Goal: Information Seeking & Learning: Learn about a topic

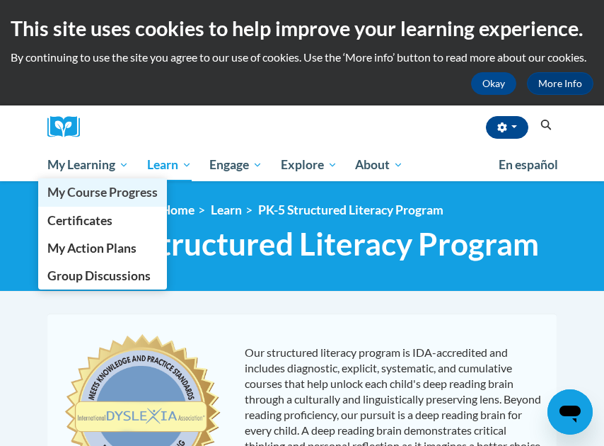
click at [96, 199] on span "My Course Progress" at bounding box center [102, 192] width 110 height 15
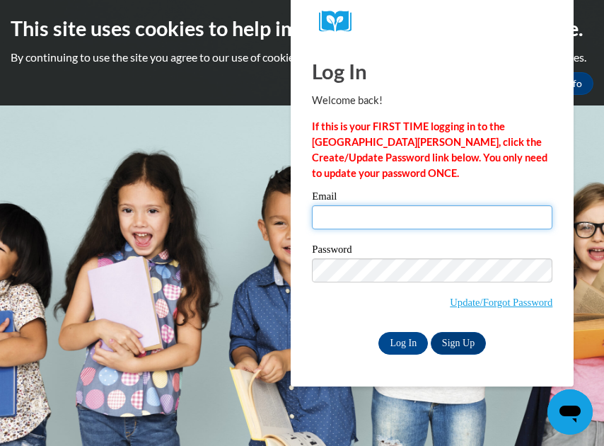
type input "LONGJOY@aasd.k12.wi.us"
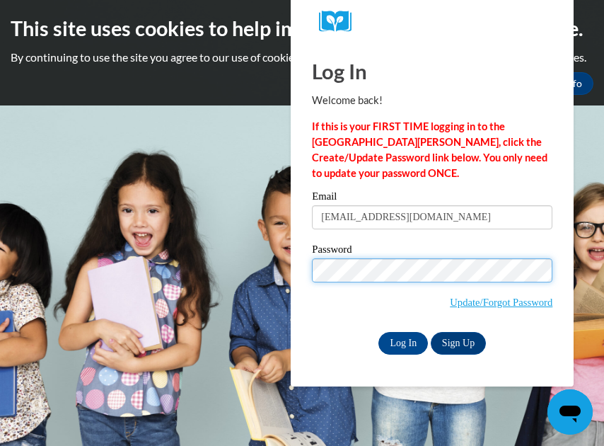
click at [403, 340] on input "Log In" at bounding box center [403, 343] width 50 height 23
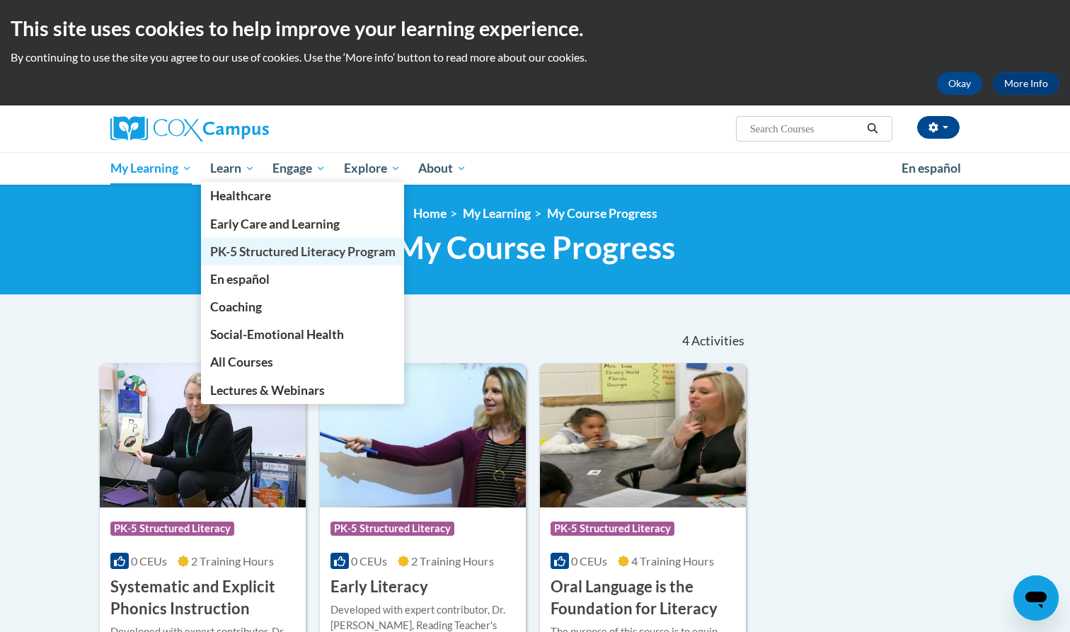
click at [236, 243] on link "PK-5 Structured Literacy Program" at bounding box center [303, 252] width 204 height 28
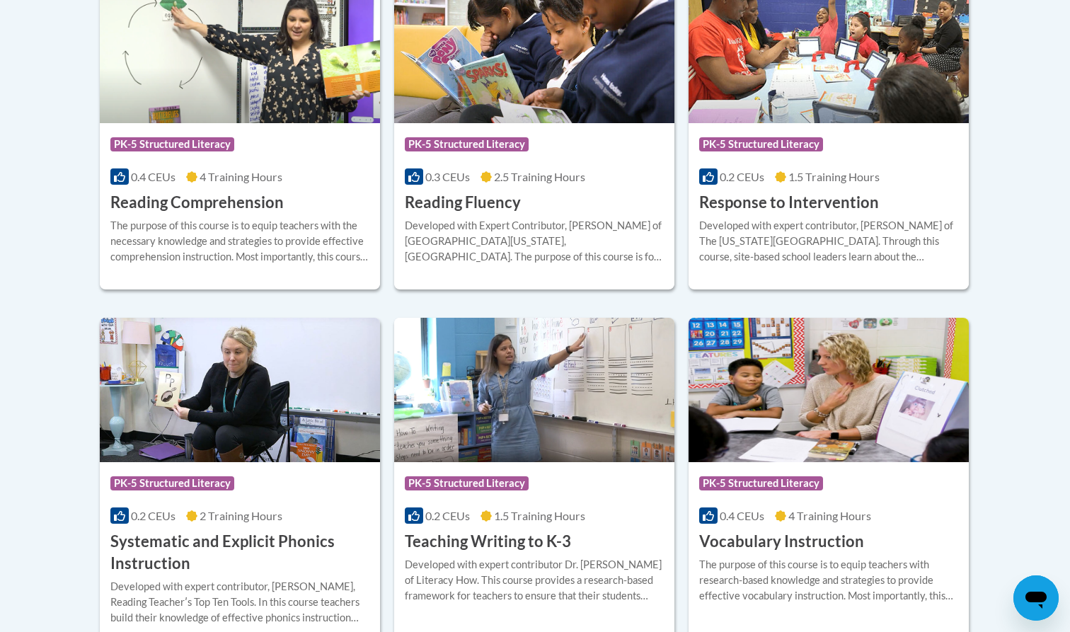
scroll to position [1396, 0]
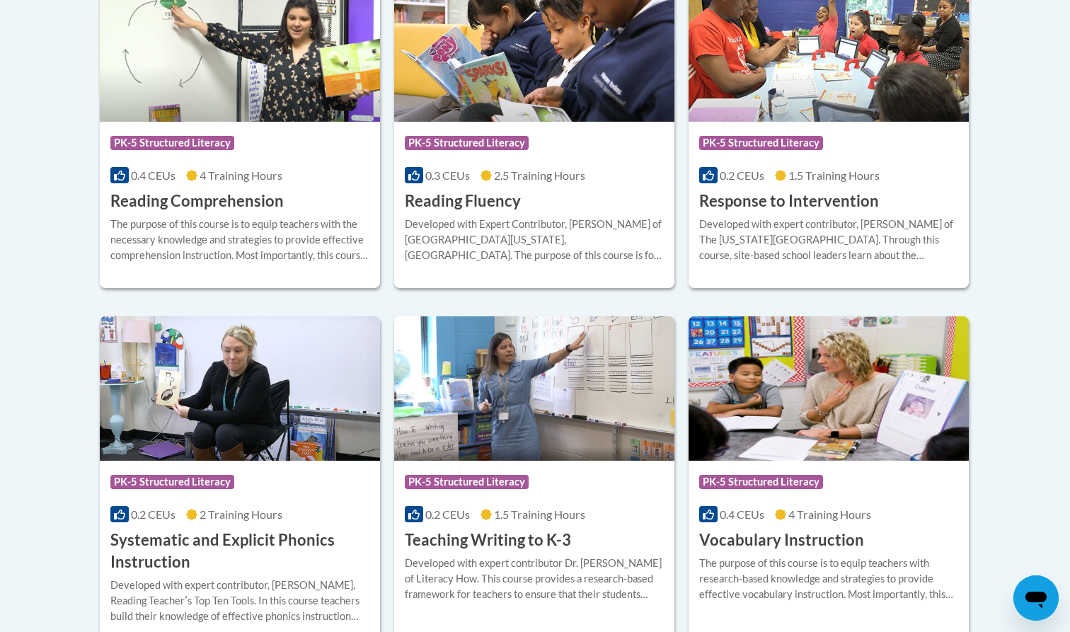
click at [470, 204] on h3 "Reading Fluency" at bounding box center [463, 201] width 116 height 22
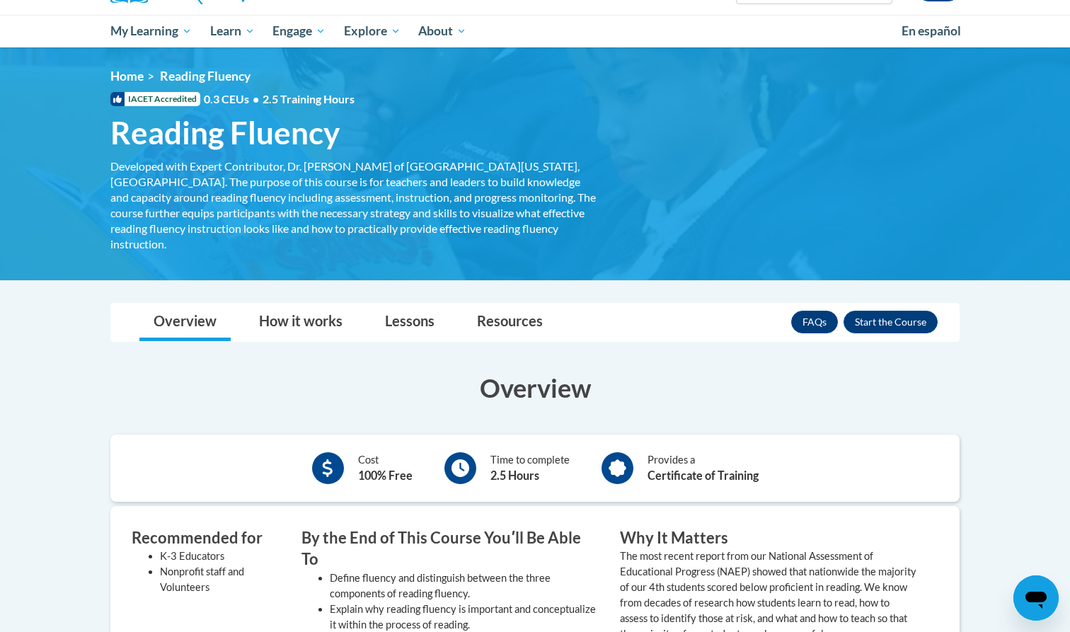
scroll to position [137, 0]
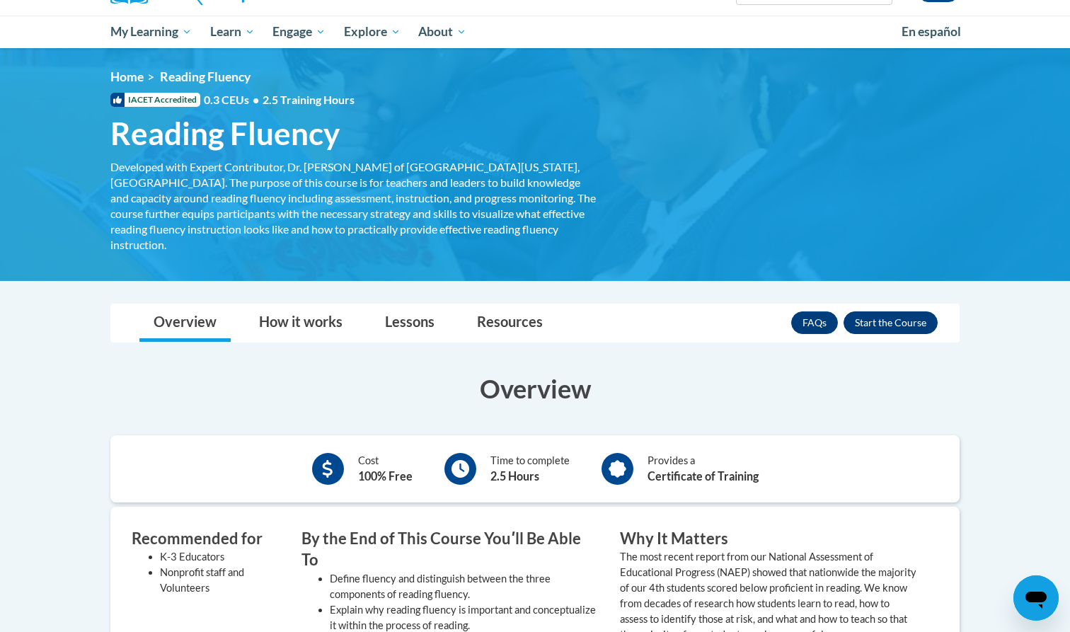
click at [898, 311] on button "Enroll" at bounding box center [890, 322] width 94 height 23
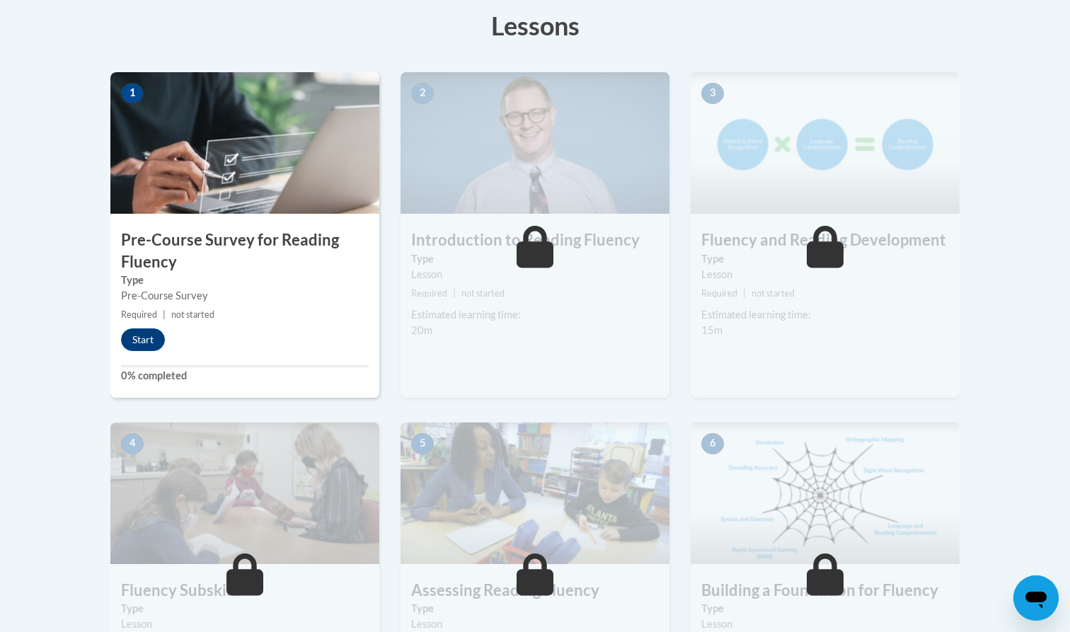
scroll to position [405, 0]
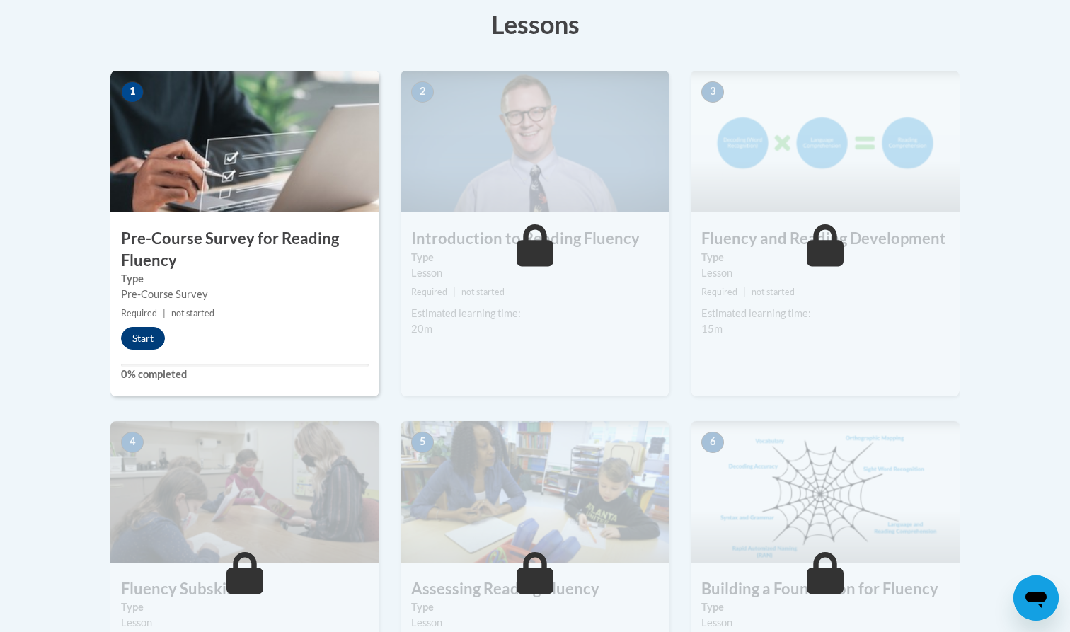
click at [139, 336] on button "Start" at bounding box center [143, 338] width 44 height 23
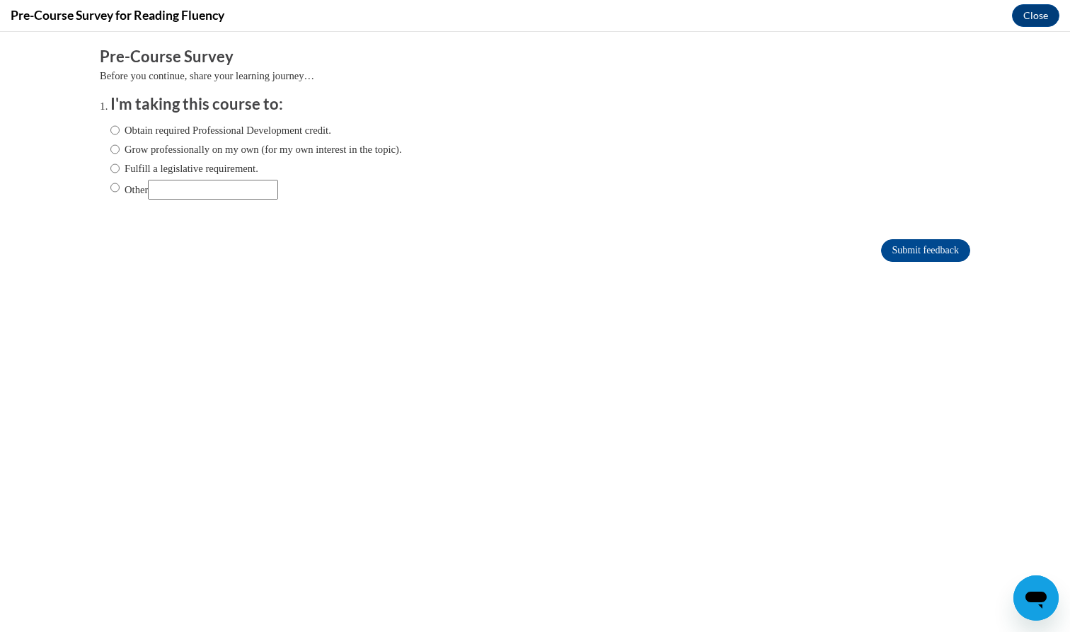
scroll to position [0, 0]
click at [117, 166] on input "Fulfill a legislative requirement." at bounding box center [114, 169] width 9 height 16
radio input "true"
click at [891, 248] on input "Submit feedback" at bounding box center [925, 250] width 89 height 23
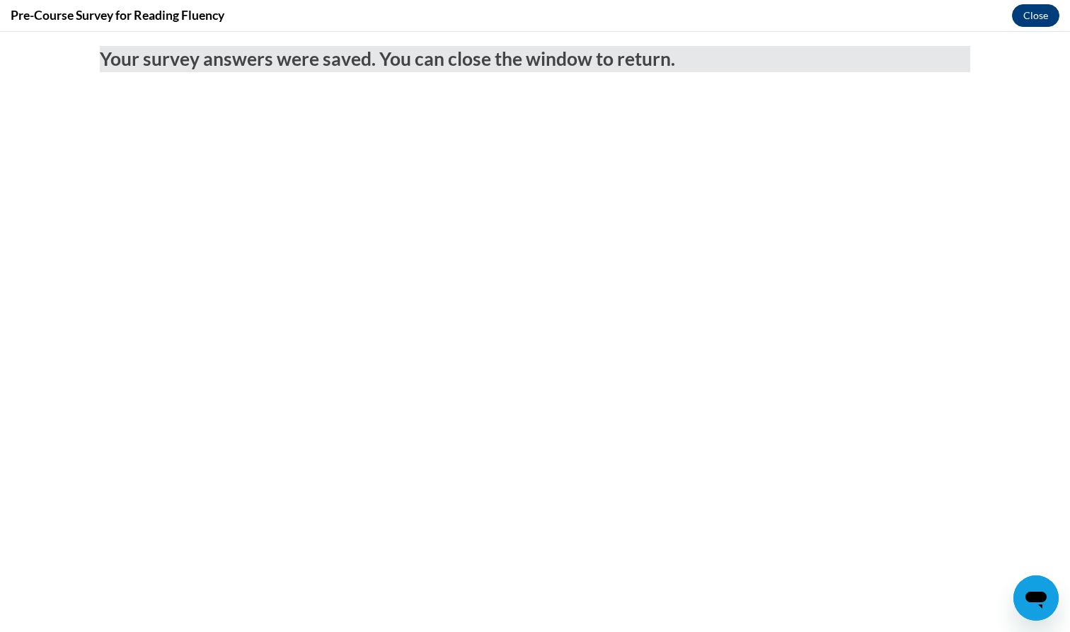
click at [1040, 21] on button "Close" at bounding box center [1035, 15] width 47 height 23
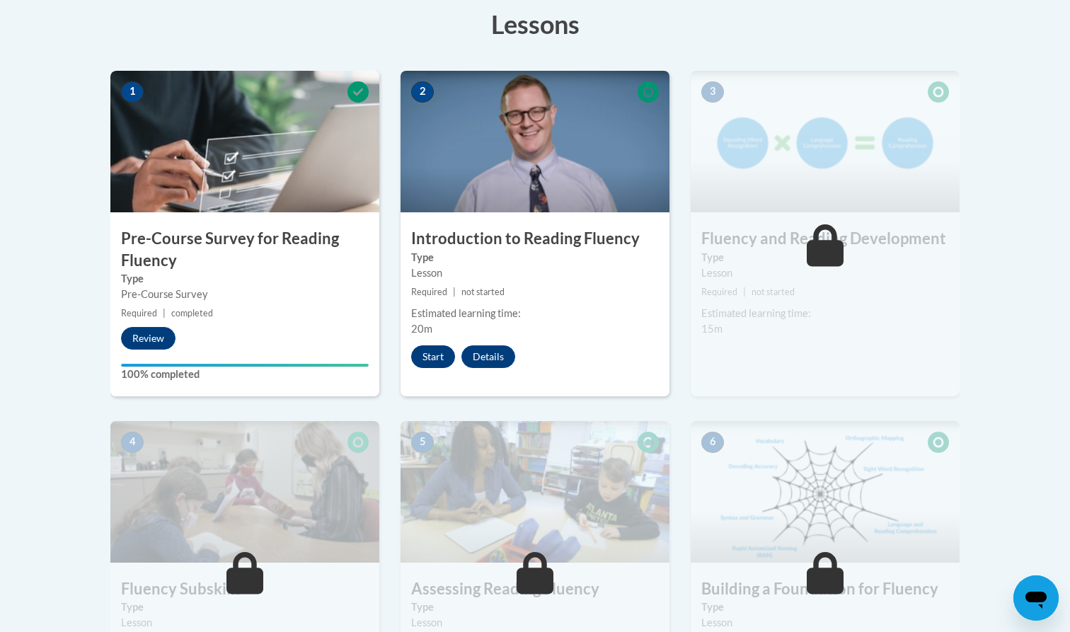
click at [428, 360] on button "Start" at bounding box center [433, 356] width 44 height 23
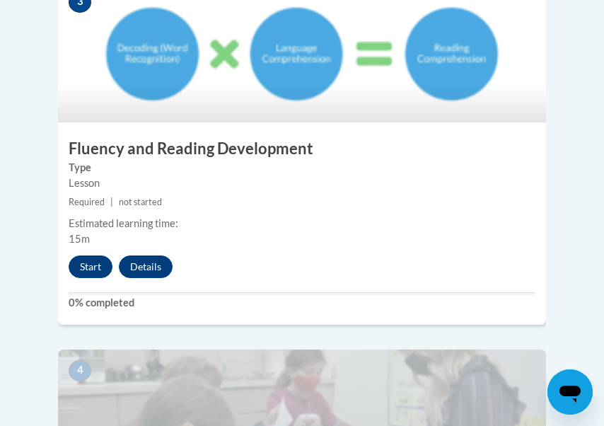
scroll to position [1271, 0]
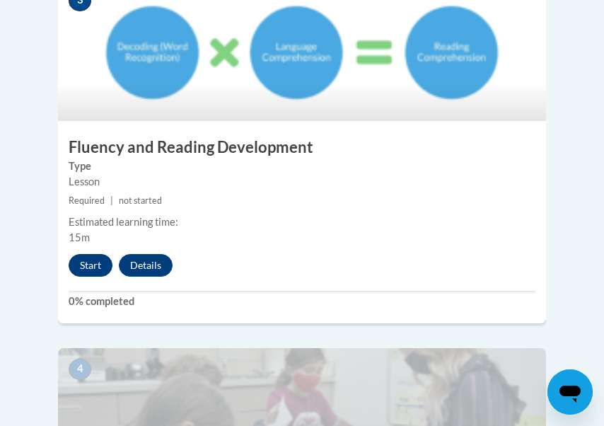
click at [83, 254] on button "Start" at bounding box center [91, 265] width 44 height 23
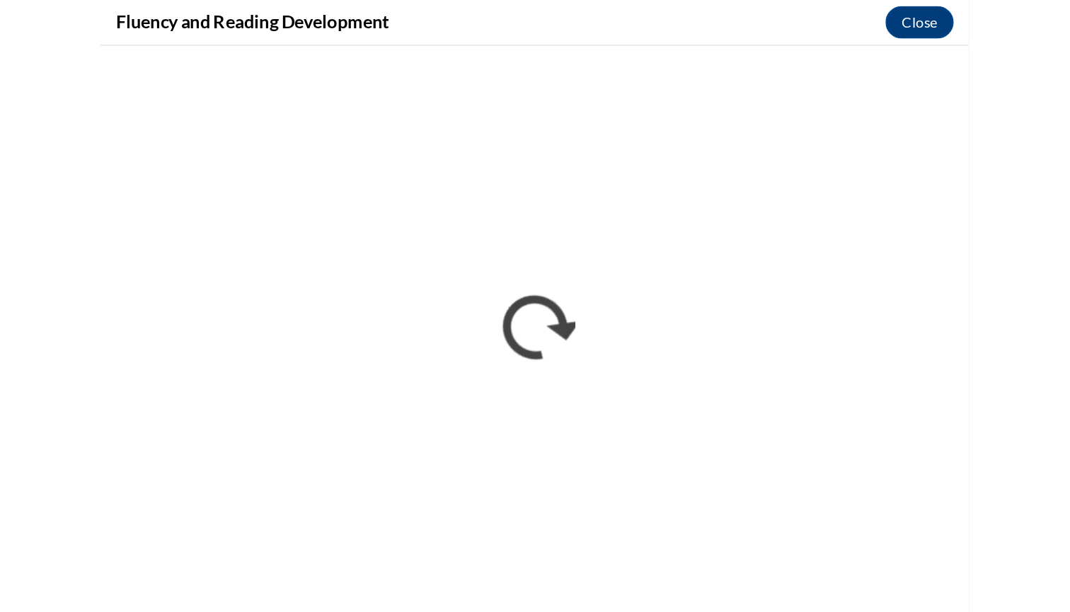
scroll to position [1184, 0]
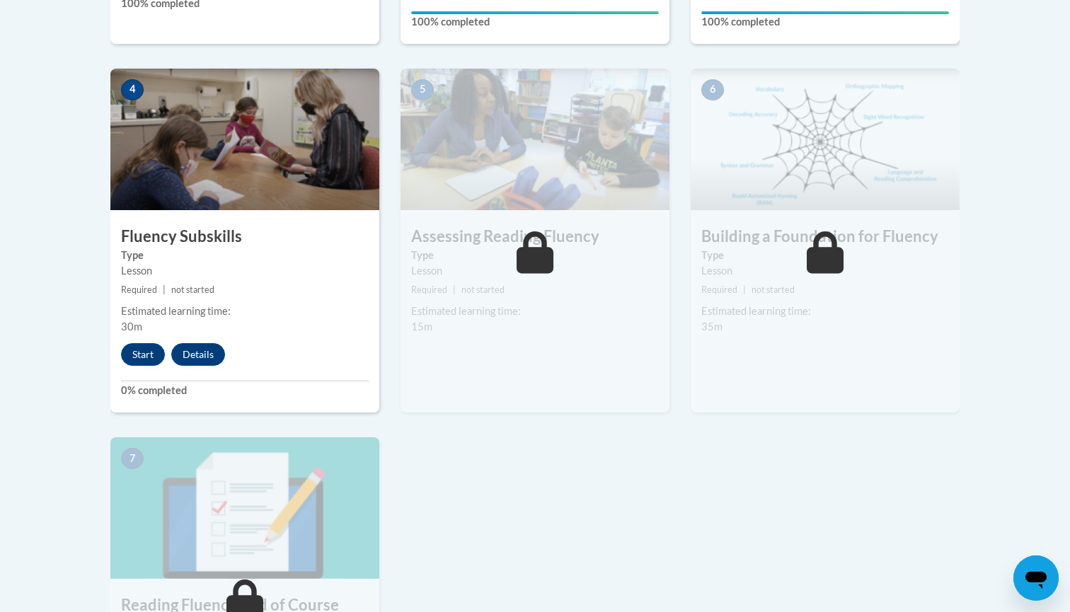
scroll to position [797, 0]
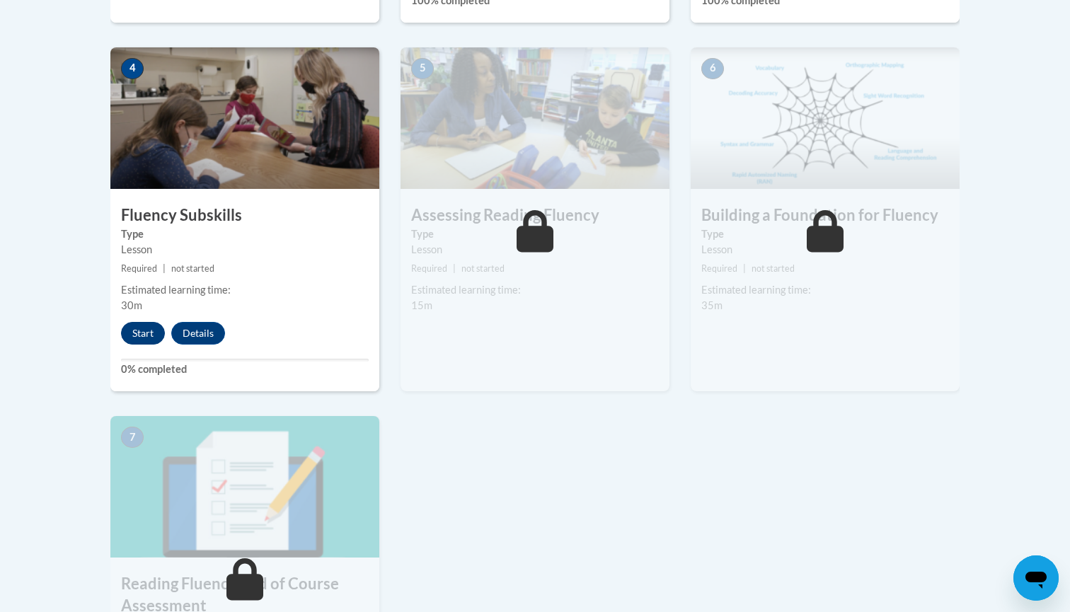
click at [149, 328] on button "Start" at bounding box center [143, 333] width 44 height 23
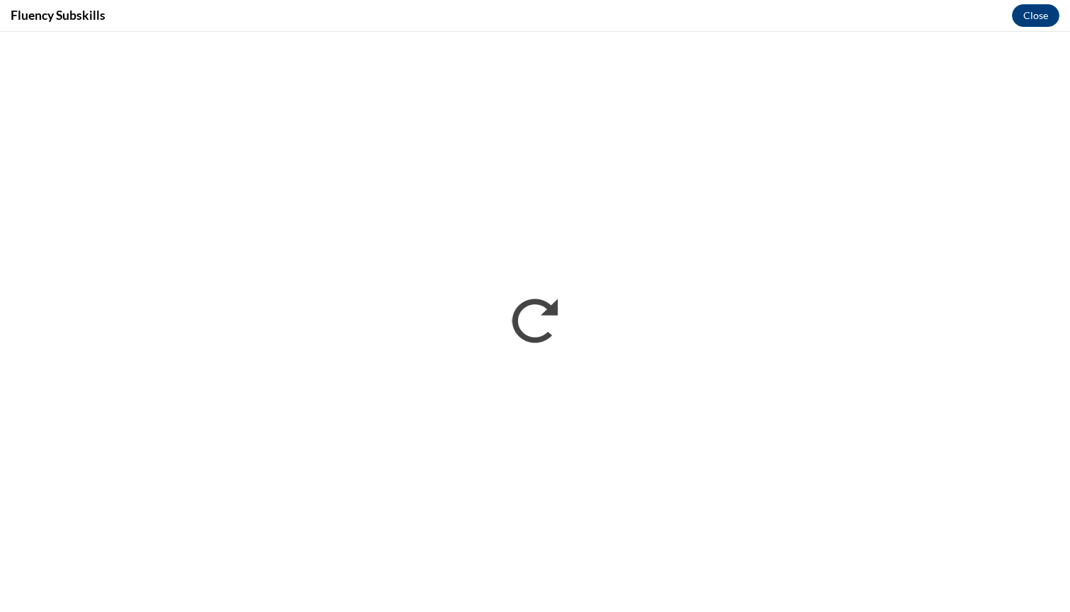
scroll to position [0, 0]
